Goal: Information Seeking & Learning: Find specific fact

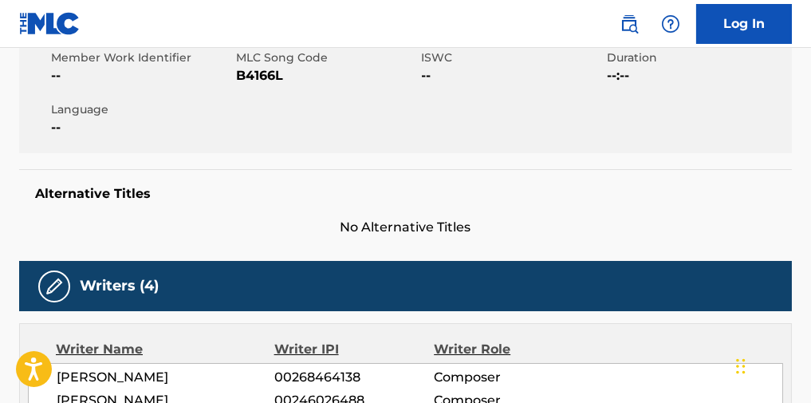
scroll to position [111, 0]
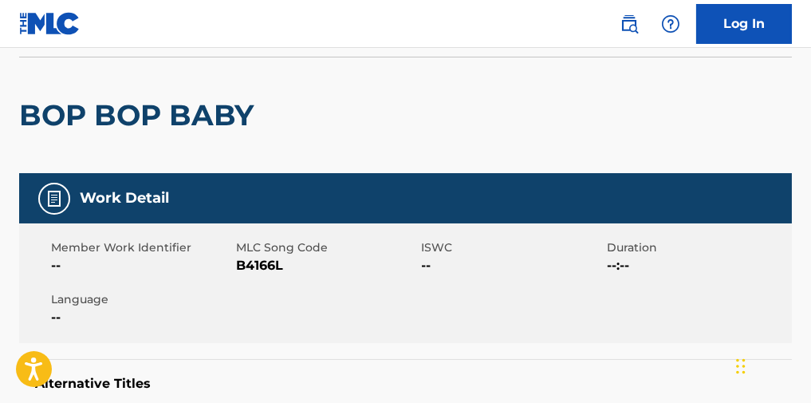
scroll to position [482, 0]
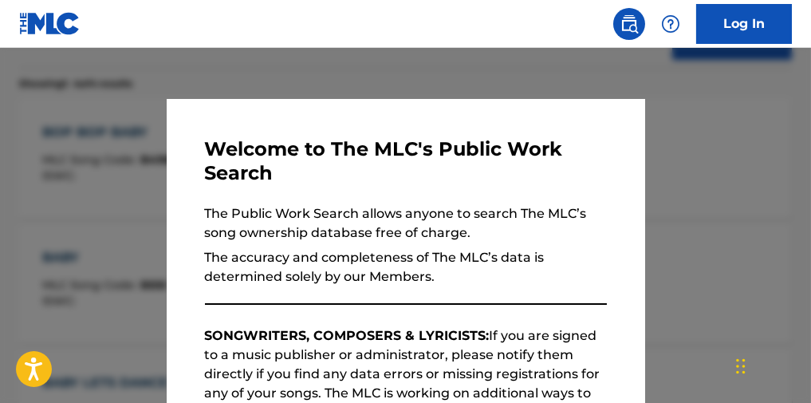
click at [104, 199] on div at bounding box center [405, 249] width 811 height 403
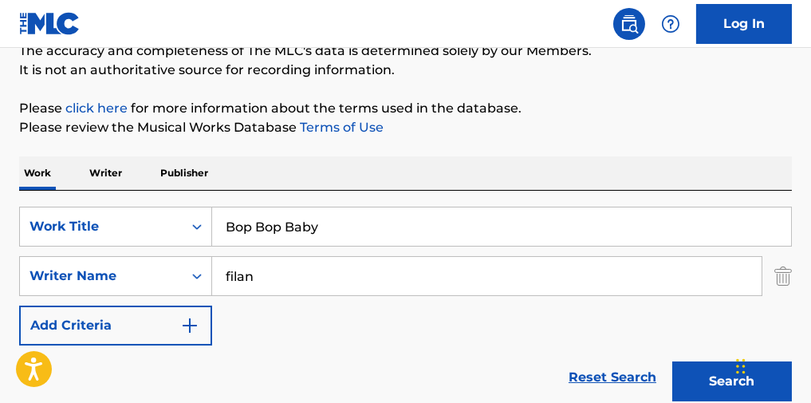
scroll to position [77, 0]
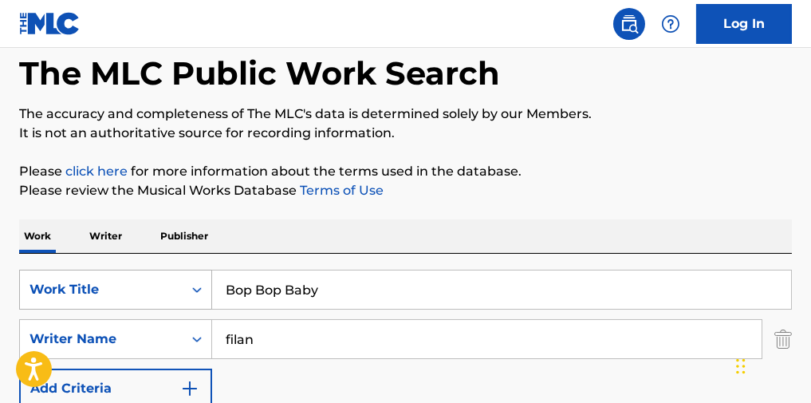
drag, startPoint x: 379, startPoint y: 293, endPoint x: 151, endPoint y: 309, distance: 228.7
click at [151, 309] on div "SearchWithCriteria33e9336d-ea8c-48b1-b6e0-f7f95afe6a45 Work Title Bop Bop Baby" at bounding box center [405, 290] width 773 height 40
type input "manteca"
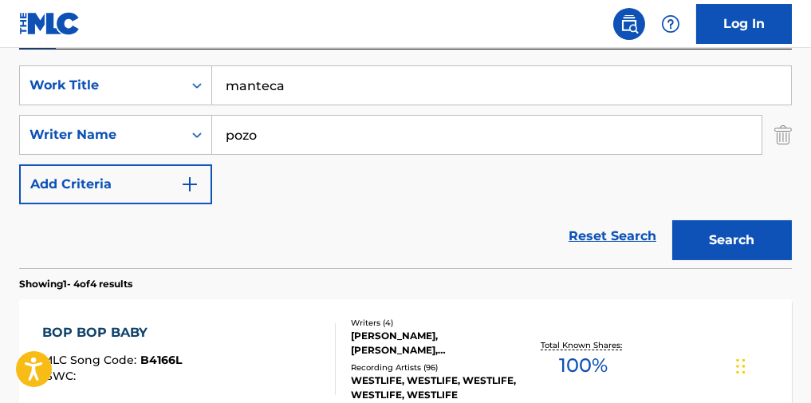
scroll to position [304, 0]
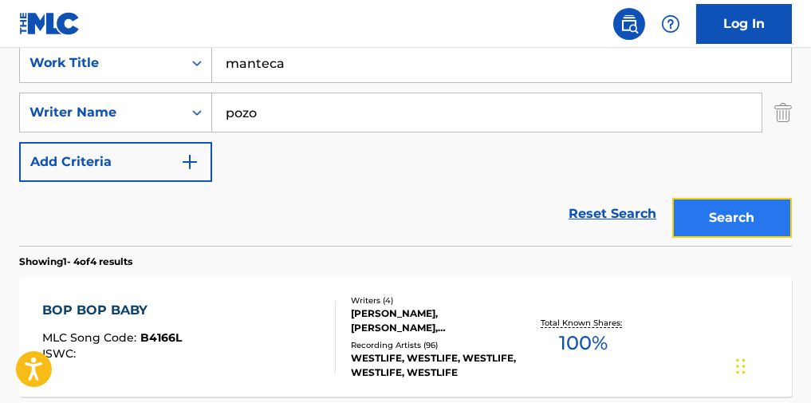
click at [711, 230] on button "Search" at bounding box center [732, 218] width 120 height 40
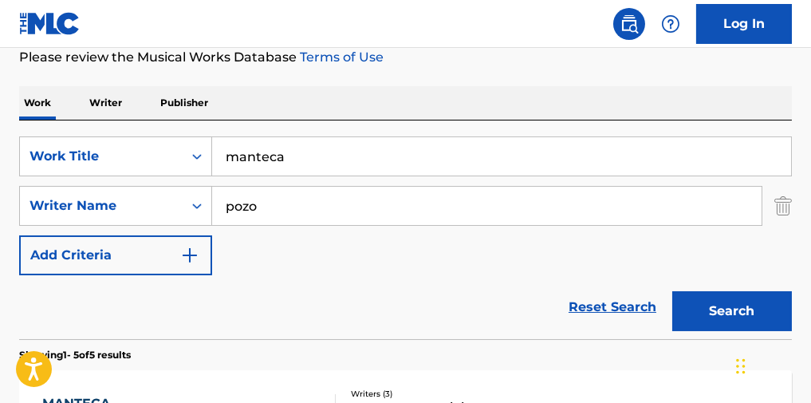
scroll to position [209, 0]
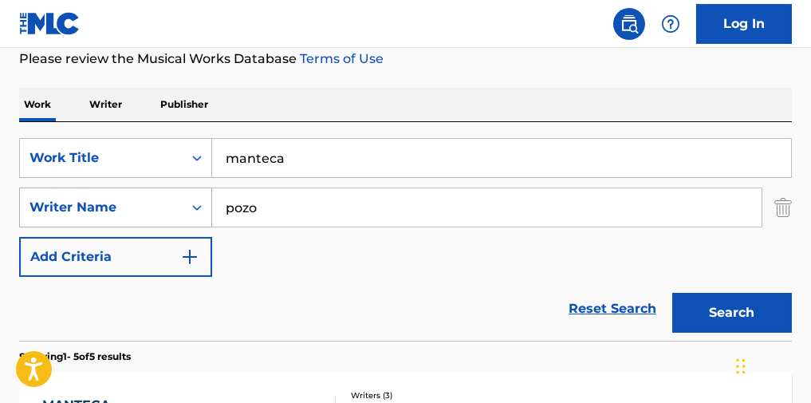
drag, startPoint x: 267, startPoint y: 221, endPoint x: 132, endPoint y: 215, distance: 134.9
click at [132, 215] on div "SearchWithCriteria72d6efbf-09d0-4c61-bff6-0c030873a830 Writer Name [PERSON_NAME]" at bounding box center [405, 207] width 773 height 40
type input "chano"
click at [672, 293] on button "Search" at bounding box center [732, 313] width 120 height 40
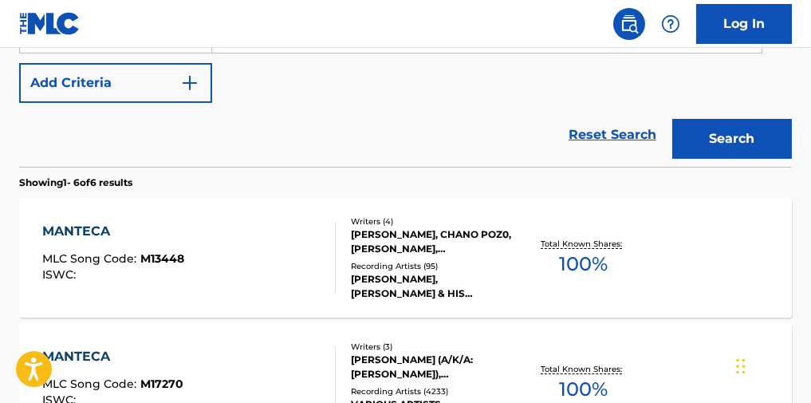
scroll to position [396, 0]
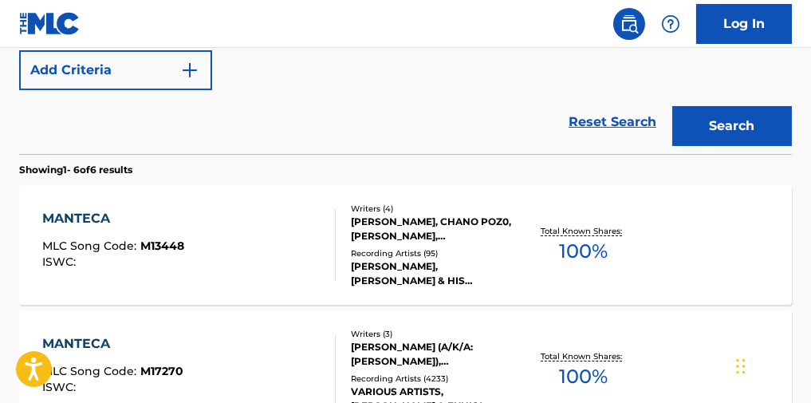
click at [100, 227] on div "MANTECA" at bounding box center [113, 218] width 142 height 19
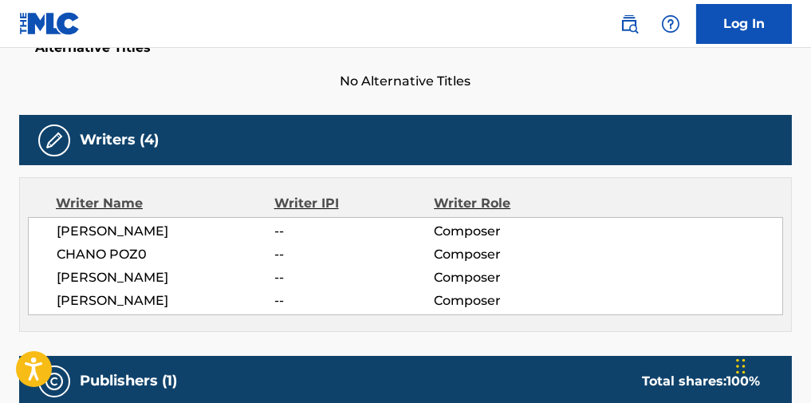
scroll to position [444, 0]
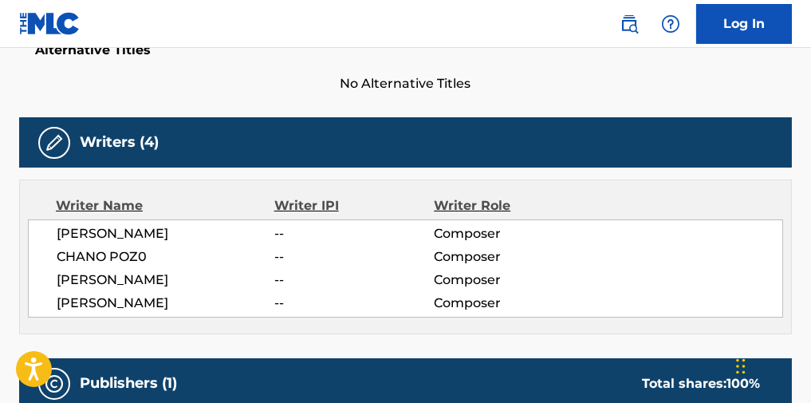
scroll to position [486, 0]
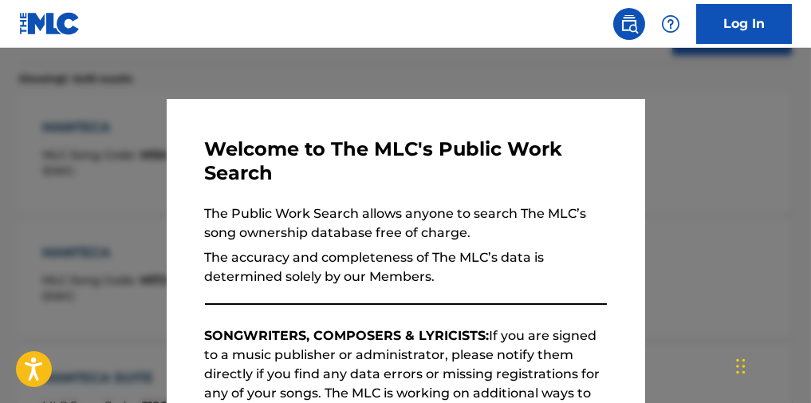
click at [646, 175] on div at bounding box center [405, 249] width 811 height 403
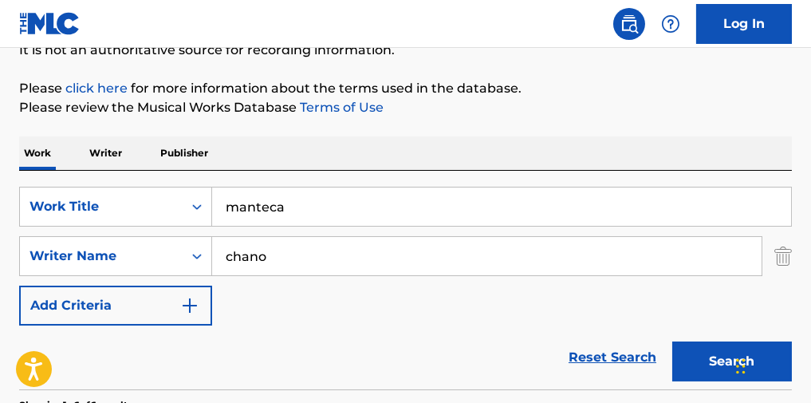
scroll to position [140, 0]
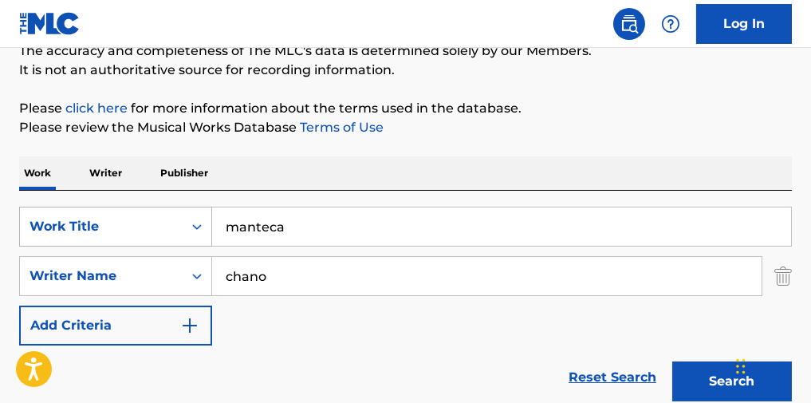
drag, startPoint x: 293, startPoint y: 243, endPoint x: 175, endPoint y: 230, distance: 119.5
click at [175, 230] on div "SearchWithCriteria33e9336d-ea8c-48b1-b6e0-f7f95afe6a45 Work Title manteca" at bounding box center [405, 227] width 773 height 40
paste input ""1" "A" "28" "Agoniza Mas Não Morre" "Performance" "Agoniza Mas Não Morre [0]" …"
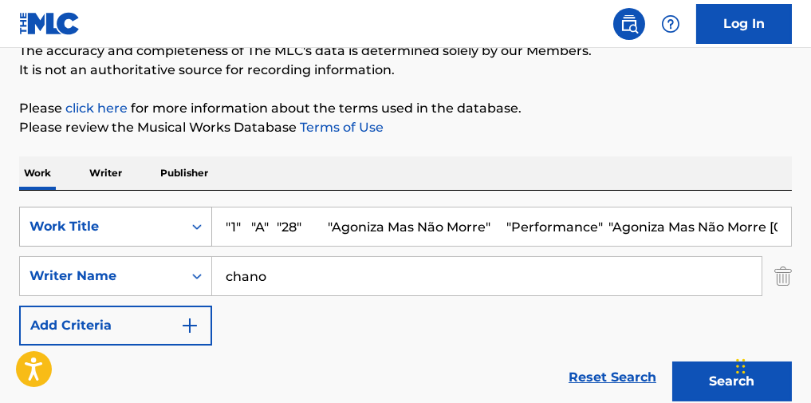
scroll to position [0, 1589]
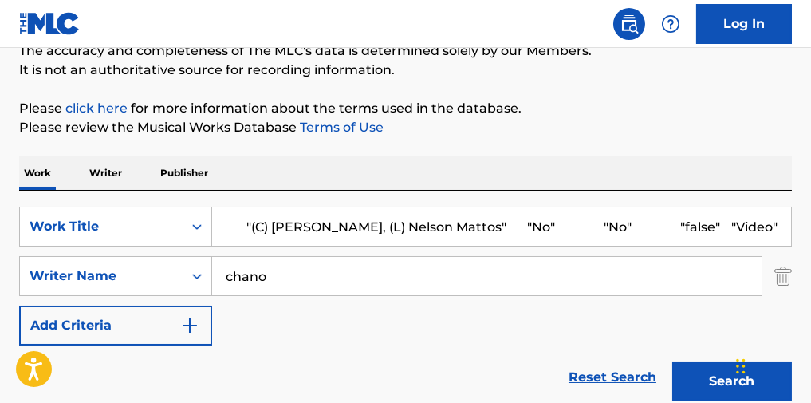
type input ""1" "A" "28" "Agoniza Mas Não Morre" "Performance" "Agoniza Mas Não Morre [0]" …"
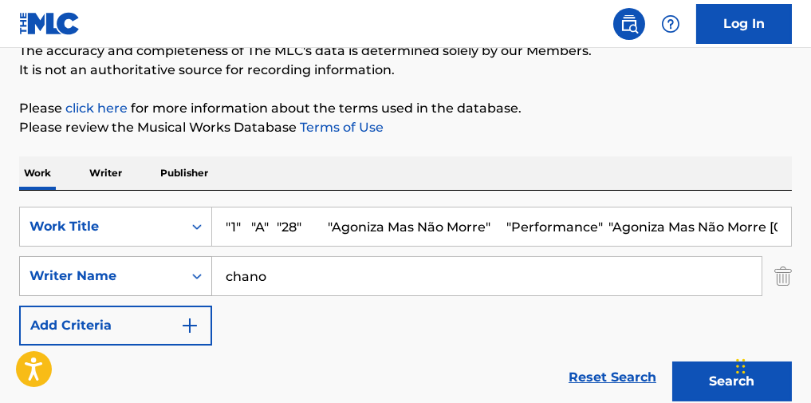
drag, startPoint x: 297, startPoint y: 274, endPoint x: 175, endPoint y: 284, distance: 122.4
click at [175, 284] on div "SearchWithCriteria72d6efbf-09d0-4c61-bff6-0c030873a830 Writer Name [PERSON_NAME]" at bounding box center [405, 276] width 773 height 40
type input "mattos"
drag, startPoint x: 339, startPoint y: 233, endPoint x: 177, endPoint y: 227, distance: 162.0
click at [177, 227] on div "SearchWithCriteria33e9336d-ea8c-48b1-b6e0-f7f95afe6a45 Work Title "1" "A" "28" …" at bounding box center [405, 227] width 773 height 40
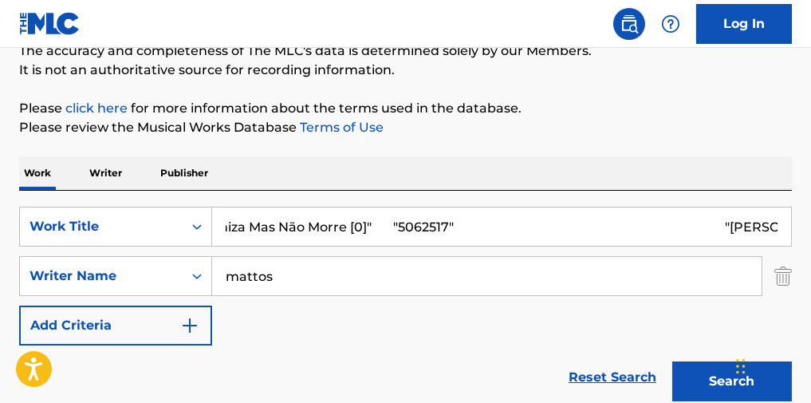
drag, startPoint x: 380, startPoint y: 232, endPoint x: 802, endPoint y: 231, distance: 421.9
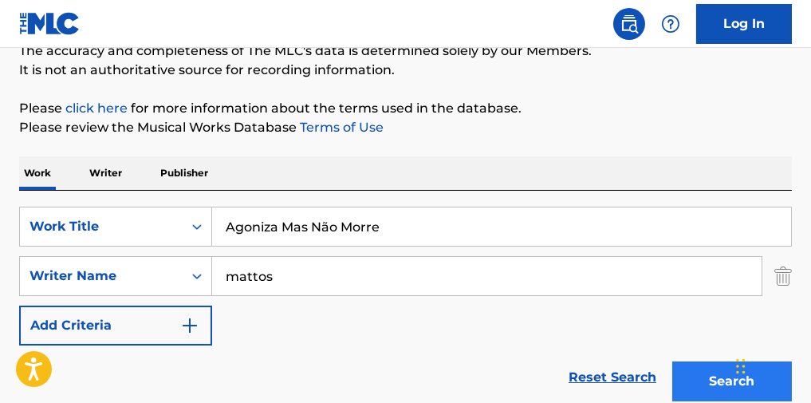
type input "Agoniza Mas Não Morre"
click at [702, 376] on button "Search" at bounding box center [732, 381] width 120 height 40
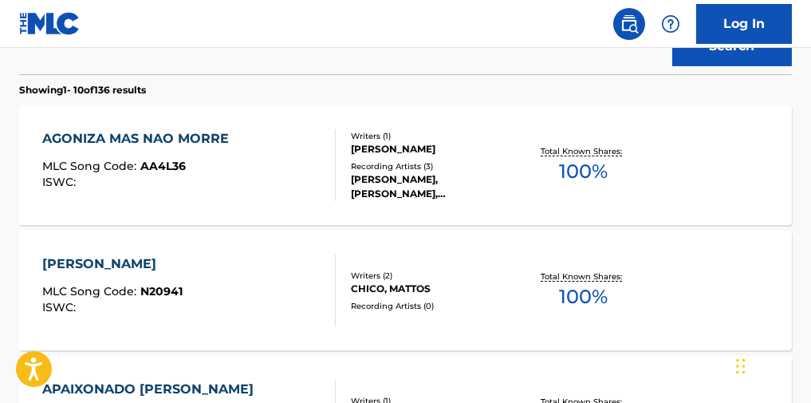
scroll to position [479, 0]
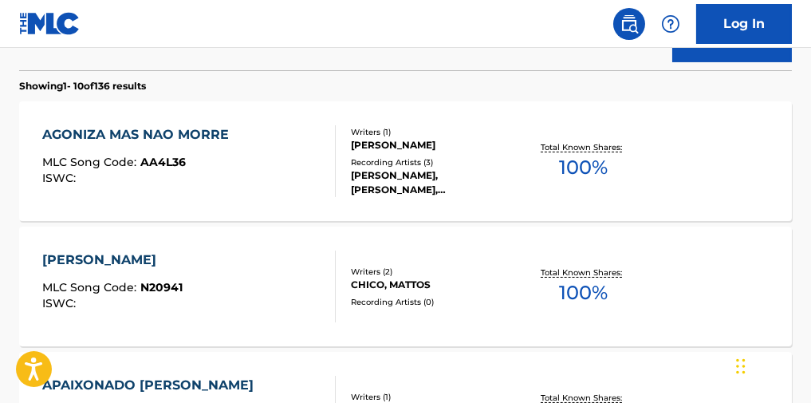
click at [207, 138] on div "AGONIZA MAS NAO MORRE" at bounding box center [139, 134] width 195 height 19
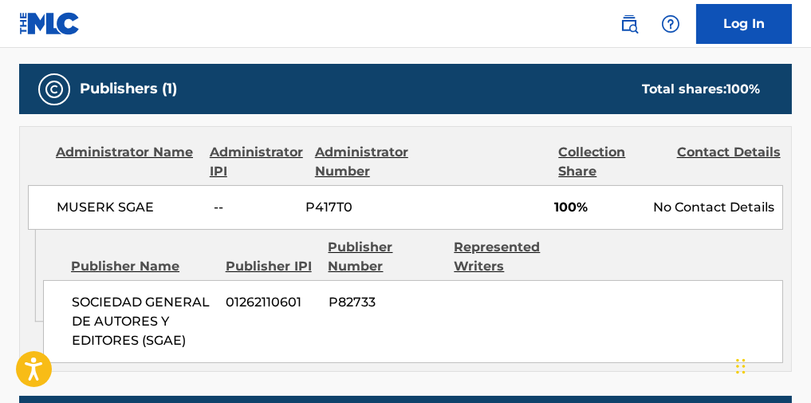
scroll to position [683, 0]
